Goal: Ask a question

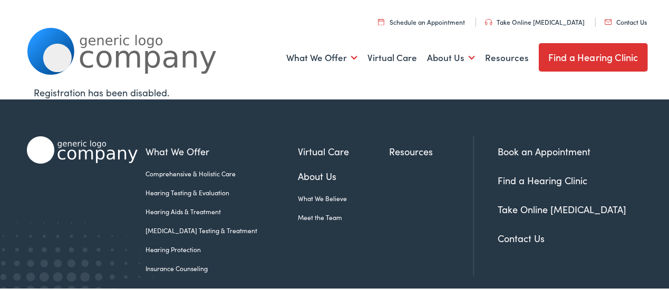
click at [515, 239] on link "Contact Us" at bounding box center [521, 237] width 47 height 13
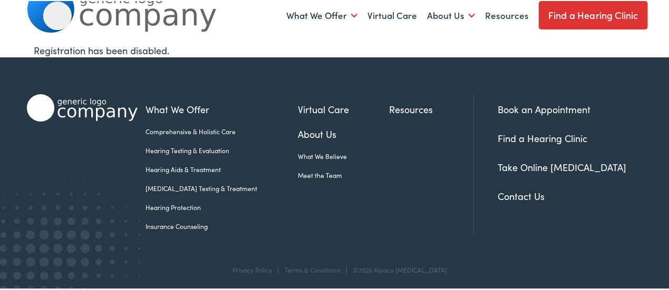
scroll to position [45, 0]
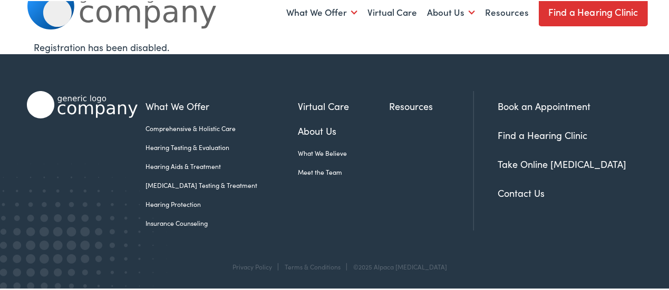
click at [514, 193] on link "Contact Us" at bounding box center [521, 192] width 47 height 13
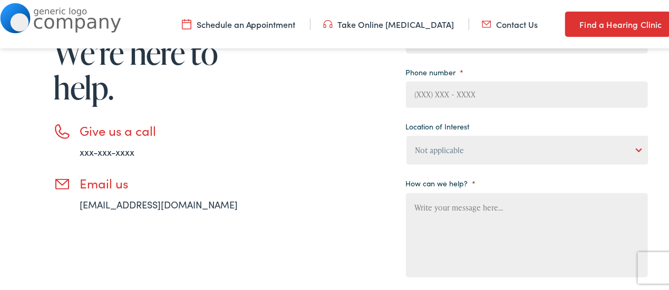
scroll to position [217, 0]
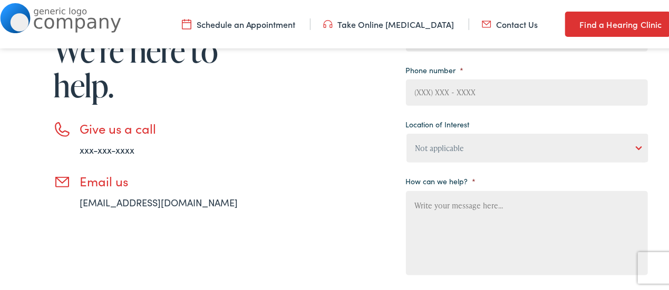
click at [108, 149] on link "xxx-xxx-xxxx" at bounding box center [107, 148] width 55 height 13
click at [432, 210] on textarea "How can we help? *" at bounding box center [527, 232] width 242 height 84
click at [103, 149] on link "xxx-xxx-xxxx" at bounding box center [107, 148] width 55 height 13
click at [479, 210] on textarea "I don't have an Adroid phone just send me your phone #" at bounding box center [527, 232] width 242 height 84
click at [608, 209] on textarea "I don't have an Adroid phone just send me your phone #" at bounding box center [527, 232] width 242 height 84
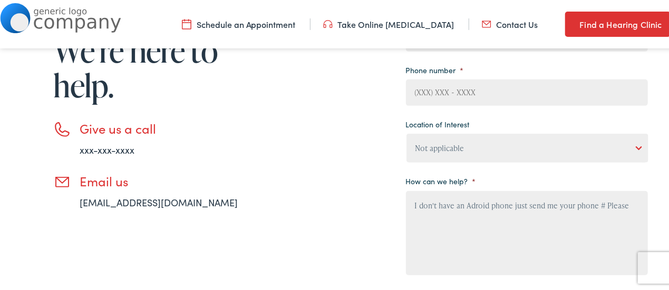
type textarea "I don't have an Adroid phone just send me your phone # Please"
click at [335, 182] on div "Need help? Have a question? We’re here to help. Give us a call xxx-xxx-xxxx Ema…" at bounding box center [337, 138] width 621 height 405
click at [433, 85] on input "(___) ___-____" at bounding box center [527, 92] width 242 height 26
click at [420, 91] on input "(___) ___-7326" at bounding box center [527, 92] width 242 height 26
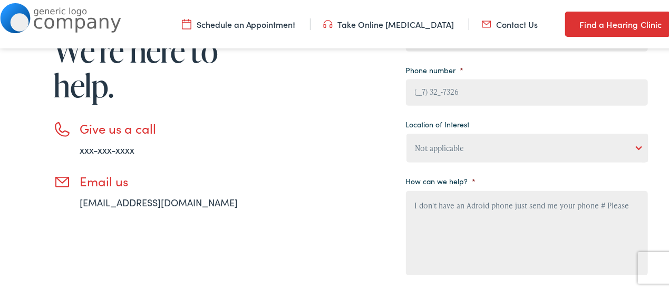
drag, startPoint x: 463, startPoint y: 90, endPoint x: 344, endPoint y: 110, distance: 120.3
click at [344, 109] on div "Need help? Have a question? We’re here to help. Give us a call xxx-xxx-xxxx Ema…" at bounding box center [337, 138] width 621 height 405
type input "[PHONE_NUMBER]"
click at [435, 142] on select "Not applicable [PERSON_NAME] [MEDICAL_DATA], Seguin Estes [MEDICAL_DATA], San […" at bounding box center [527, 147] width 242 height 29
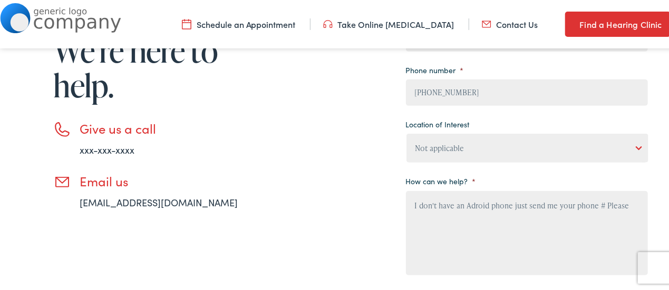
click at [385, 144] on div "Need help? Have a question? We’re here to help. Give us a call xxx-xxx-xxxx Ema…" at bounding box center [337, 138] width 621 height 405
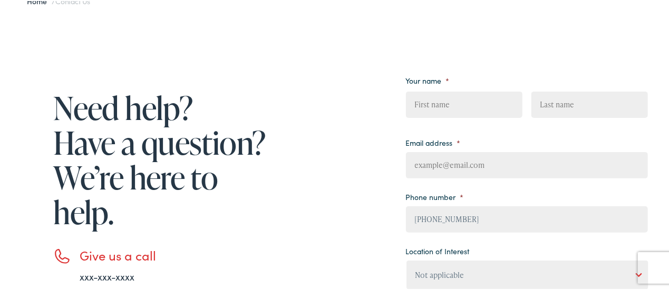
scroll to position [91, 0]
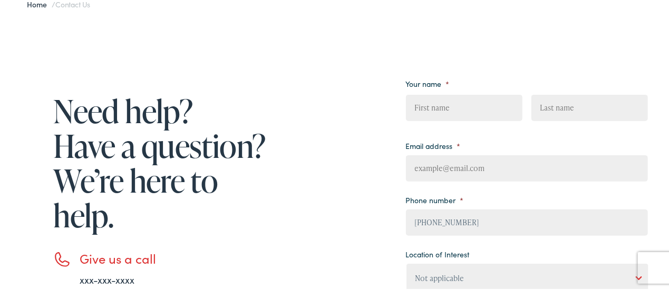
drag, startPoint x: 421, startPoint y: 101, endPoint x: 426, endPoint y: 103, distance: 5.7
click at [421, 102] on input "First" at bounding box center [464, 107] width 116 height 26
type input "[PERSON_NAME]"
click at [540, 105] on input "Last" at bounding box center [589, 107] width 116 height 26
type input "[PERSON_NAME]"
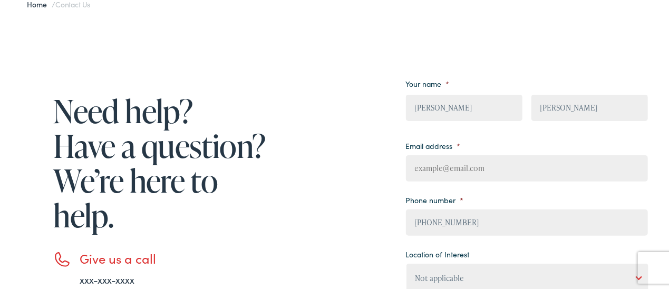
click at [440, 163] on input "Email address *" at bounding box center [527, 167] width 242 height 26
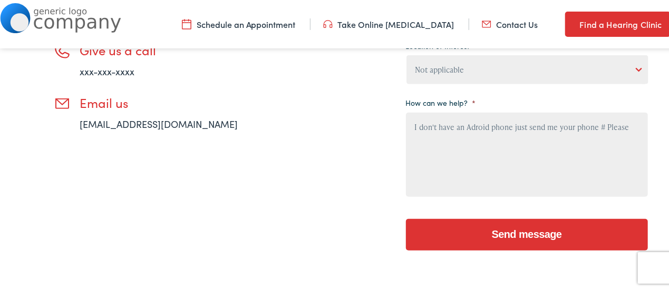
scroll to position [312, 0]
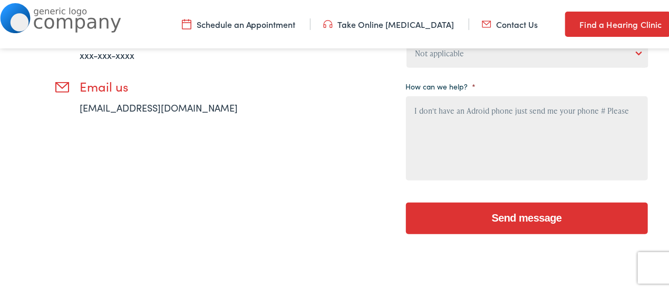
type input "[EMAIL_ADDRESS][DOMAIN_NAME]"
click at [506, 216] on input "Send message" at bounding box center [527, 218] width 242 height 32
click at [563, 211] on input "Send message" at bounding box center [527, 218] width 242 height 32
click at [517, 213] on input "Send message" at bounding box center [527, 218] width 242 height 32
click at [499, 219] on input "Send message" at bounding box center [527, 218] width 242 height 32
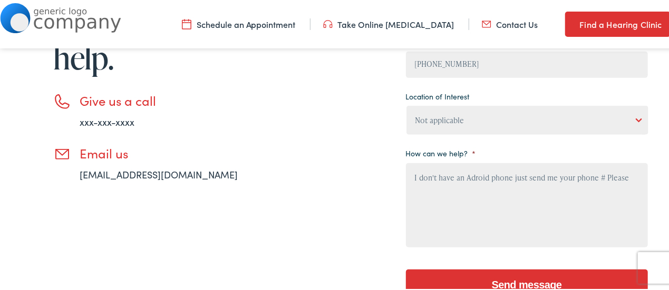
scroll to position [243, 0]
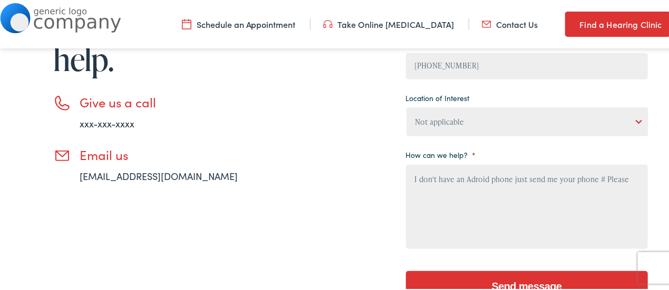
click at [95, 157] on h3 "Email us" at bounding box center [175, 154] width 190 height 15
click at [63, 152] on li "Email us [EMAIL_ADDRESS][DOMAIN_NAME]" at bounding box center [161, 165] width 216 height 36
click at [126, 175] on link "[EMAIL_ADDRESS][DOMAIN_NAME]" at bounding box center [159, 175] width 158 height 13
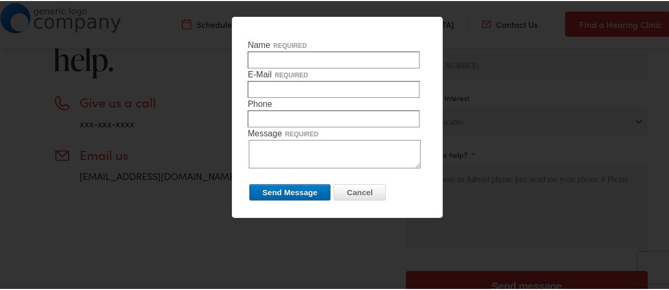
click at [262, 59] on input "Name required" at bounding box center [334, 59] width 172 height 17
type input "[PERSON_NAME]"
click at [257, 85] on input "E-Mail required" at bounding box center [334, 88] width 172 height 17
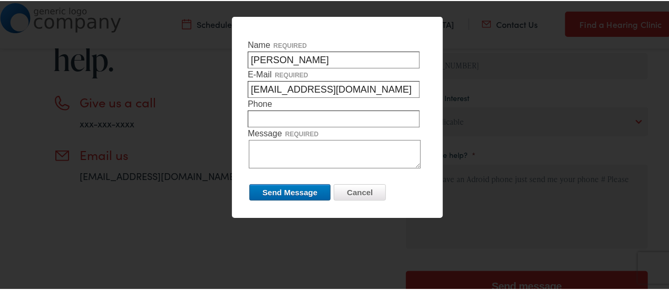
type input "[EMAIL_ADDRESS][DOMAIN_NAME]"
click at [258, 119] on input "Phone required" at bounding box center [334, 118] width 172 height 17
type input "7326733976"
click at [258, 145] on textarea "Message required" at bounding box center [335, 153] width 172 height 28
type textarea "Please send your phone #"
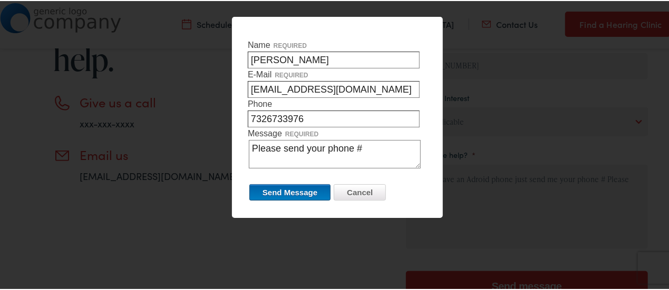
click at [291, 187] on input "Send Message" at bounding box center [289, 191] width 81 height 16
